Goal: Task Accomplishment & Management: Use online tool/utility

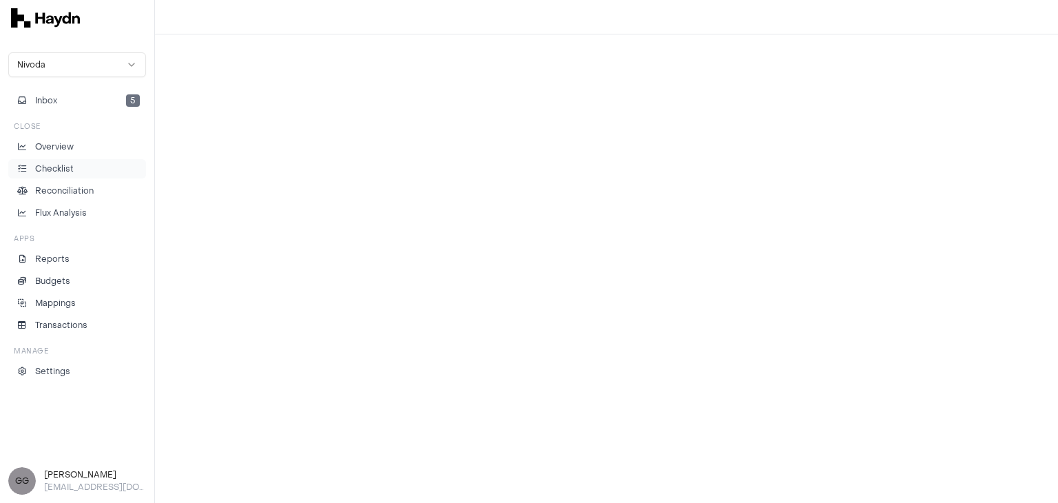
click at [74, 174] on li "Checklist" at bounding box center [76, 169] width 125 height 12
click at [110, 98] on button "Inbox 5" at bounding box center [77, 100] width 138 height 19
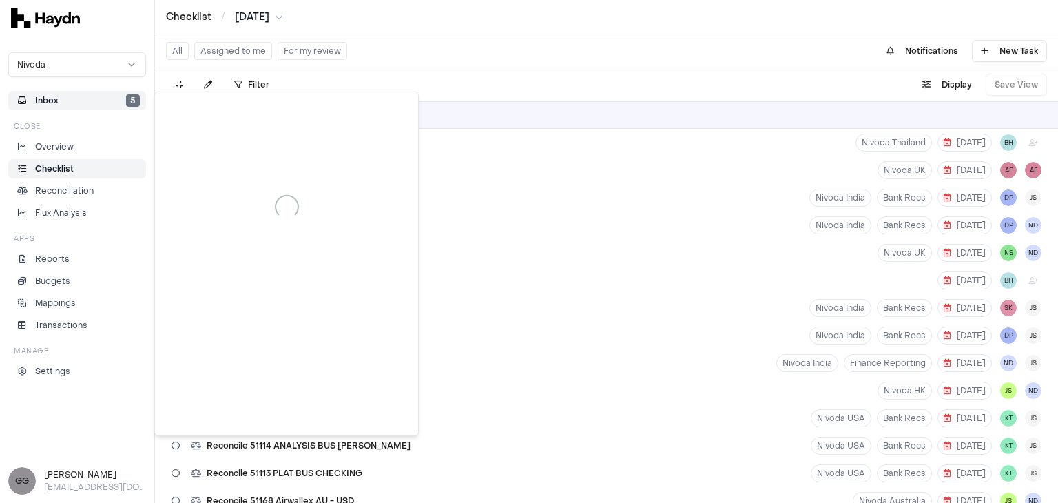
click at [509, 82] on div "Filter . Display Save View" at bounding box center [606, 84] width 903 height 33
click at [250, 47] on button "Assigned to me" at bounding box center [233, 51] width 78 height 18
click at [111, 167] on li "Checklist" at bounding box center [76, 169] width 125 height 12
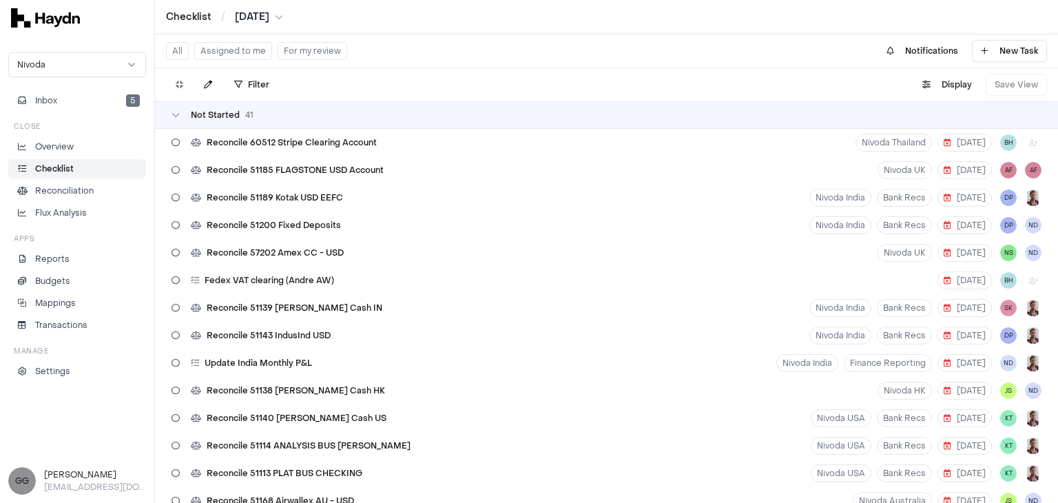
click at [234, 53] on button "Assigned to me" at bounding box center [233, 51] width 78 height 18
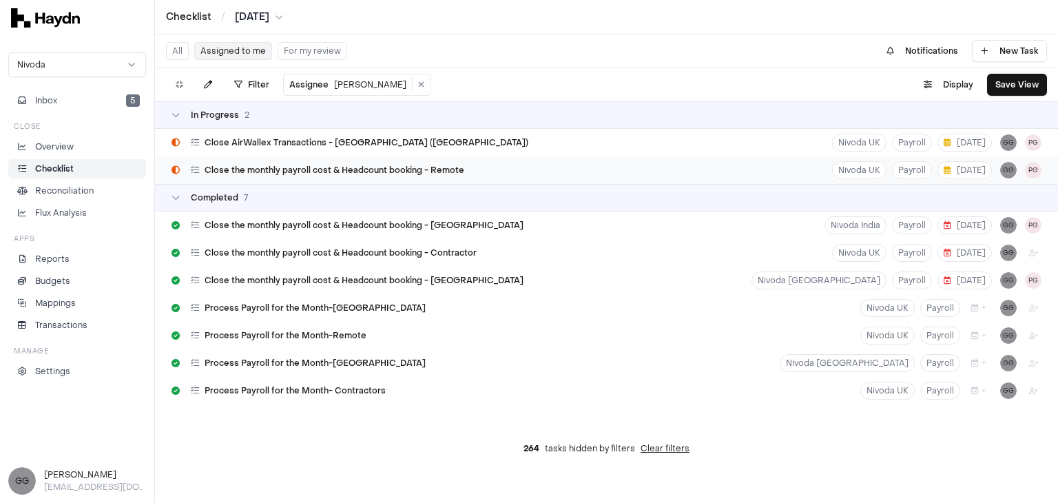
click at [478, 168] on div "Close the monthly payroll cost & Headcount booking - Remote Nivoda UK Payroll […" at bounding box center [606, 170] width 903 height 28
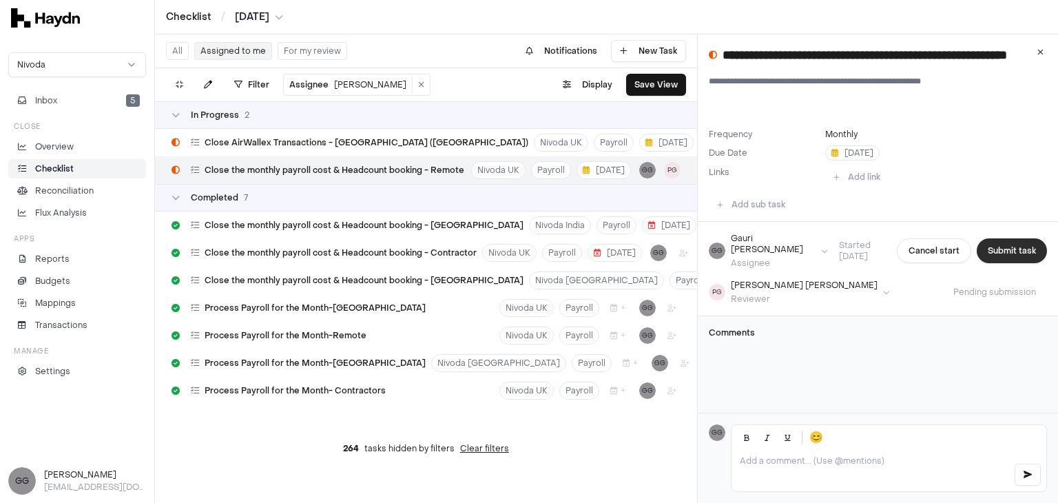
click at [982, 242] on button "Submit task" at bounding box center [1012, 250] width 70 height 25
